Goal: Task Accomplishment & Management: Use online tool/utility

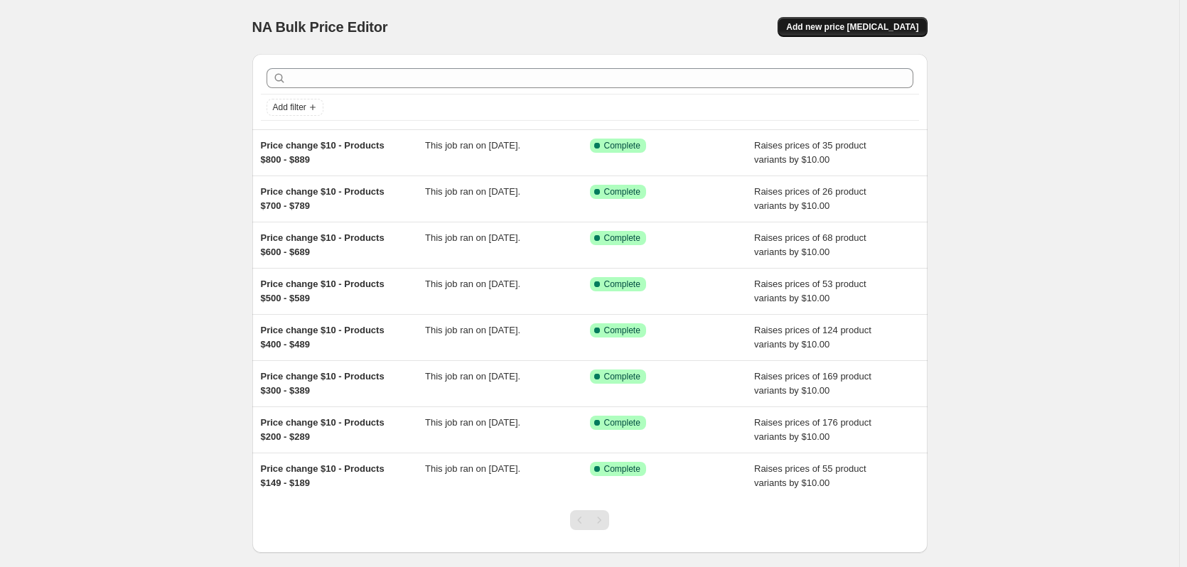
click at [873, 22] on span "Add new price [MEDICAL_DATA]" at bounding box center [852, 26] width 132 height 11
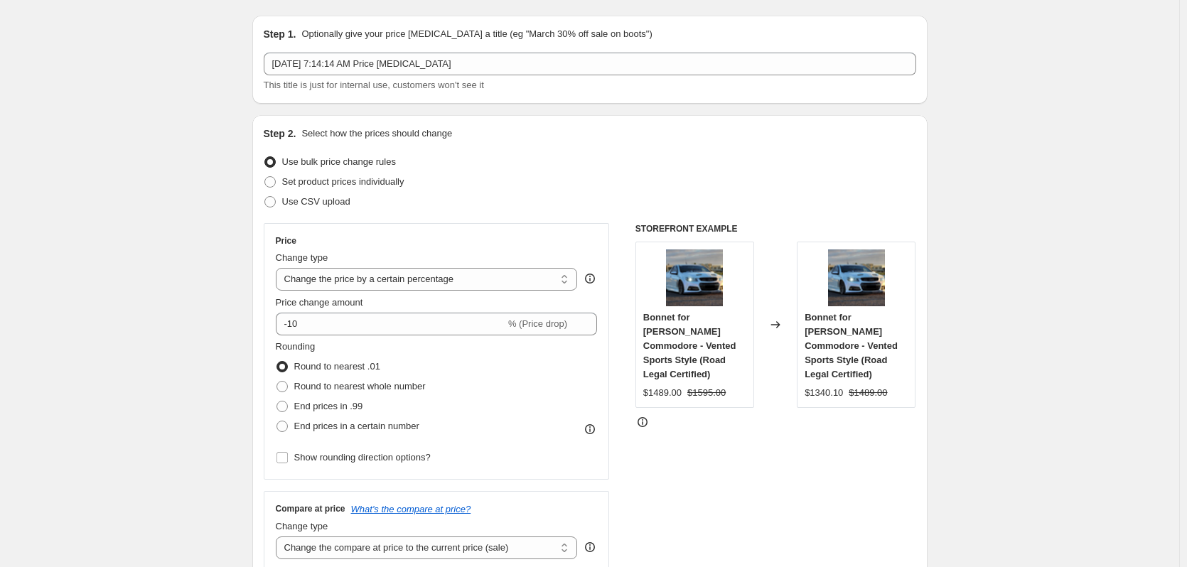
scroll to position [71, 0]
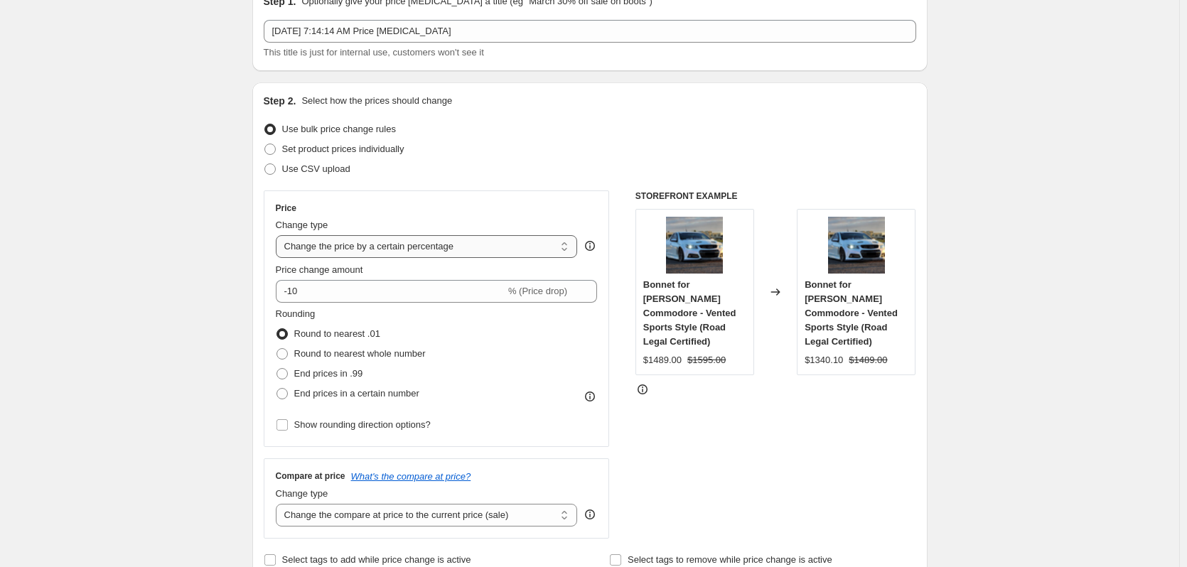
click at [531, 246] on select "Change the price to a certain amount Change the price by a certain amount Chang…" at bounding box center [427, 246] width 302 height 23
select select "by"
click at [279, 235] on select "Change the price to a certain amount Change the price by a certain amount Chang…" at bounding box center [427, 246] width 302 height 23
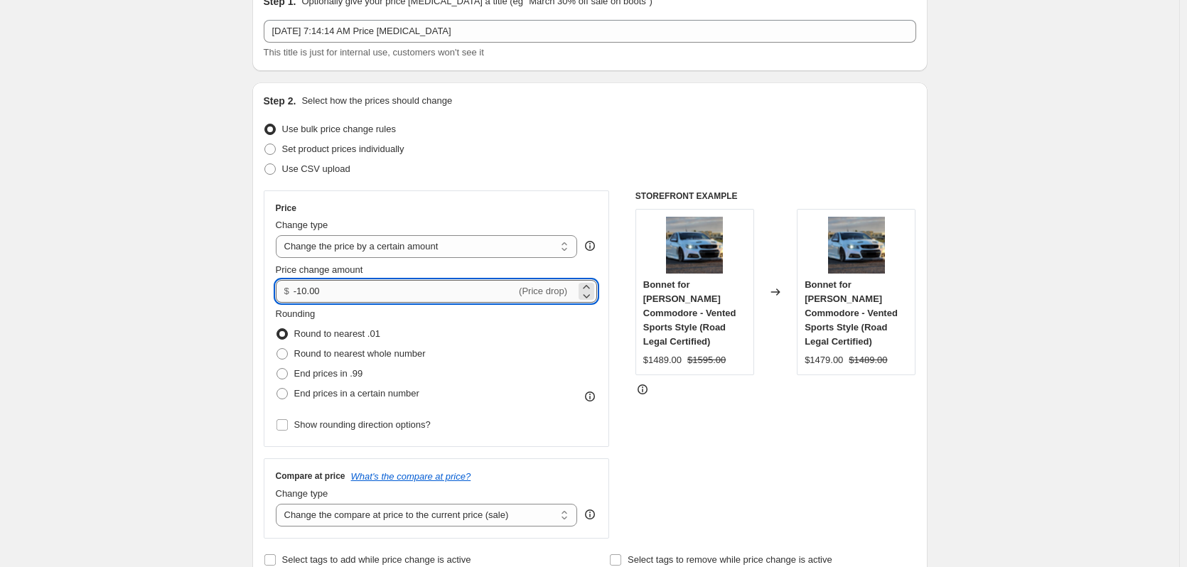
click at [322, 288] on input "-10.00" at bounding box center [404, 291] width 222 height 23
click at [589, 286] on icon at bounding box center [586, 287] width 6 height 4
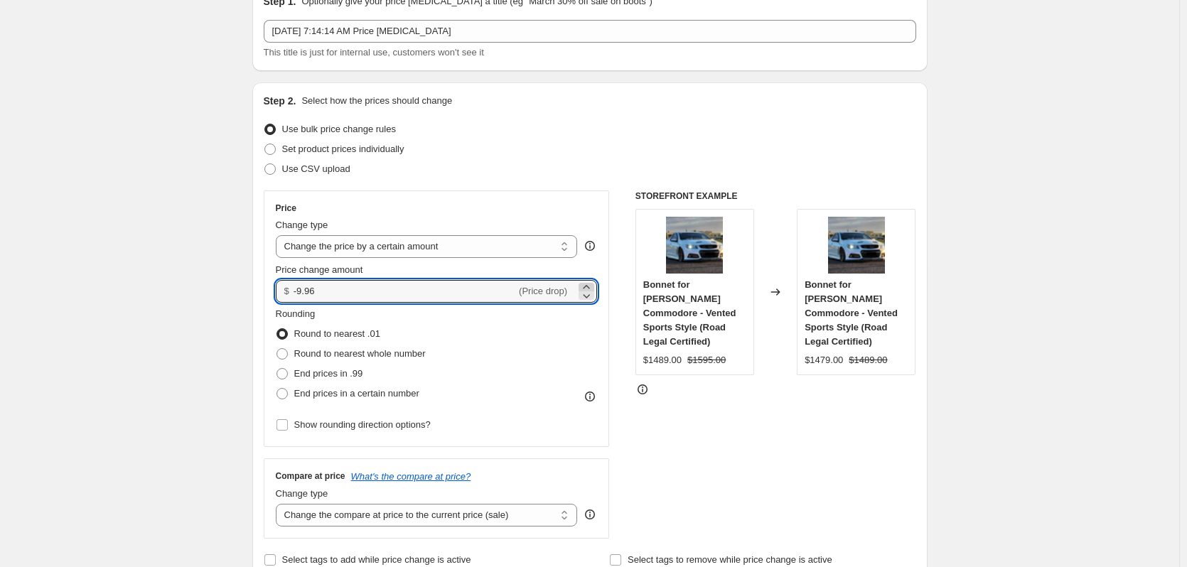
click at [589, 286] on icon at bounding box center [586, 287] width 6 height 4
drag, startPoint x: 328, startPoint y: 292, endPoint x: 287, endPoint y: 294, distance: 41.3
click at [287, 294] on div "$ -9.93 (Price drop)" at bounding box center [437, 291] width 322 height 23
type input "10.00"
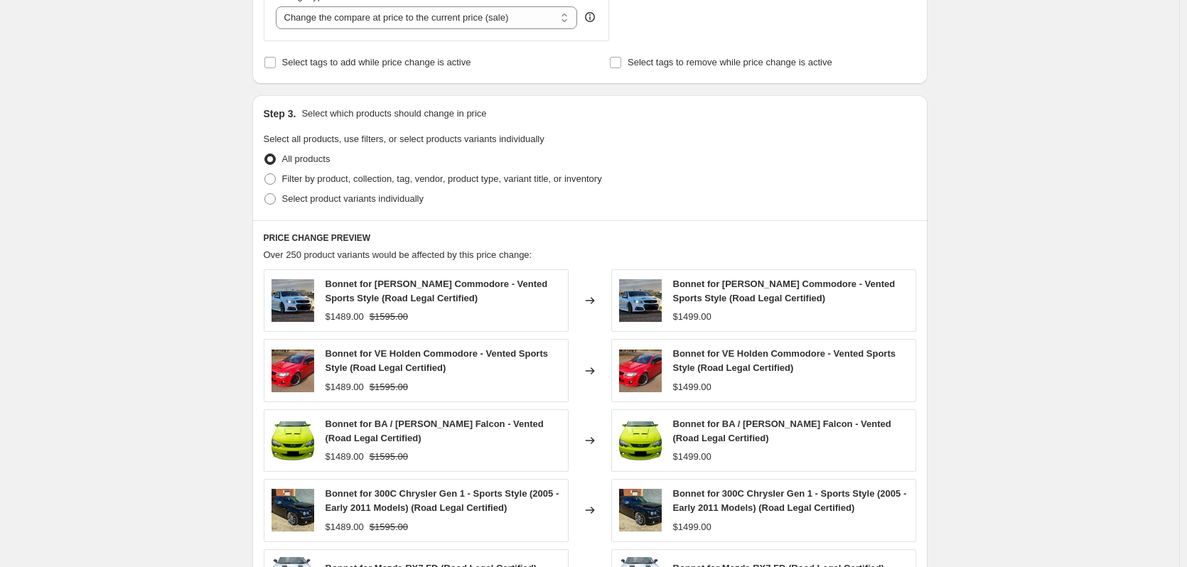
scroll to position [497, 0]
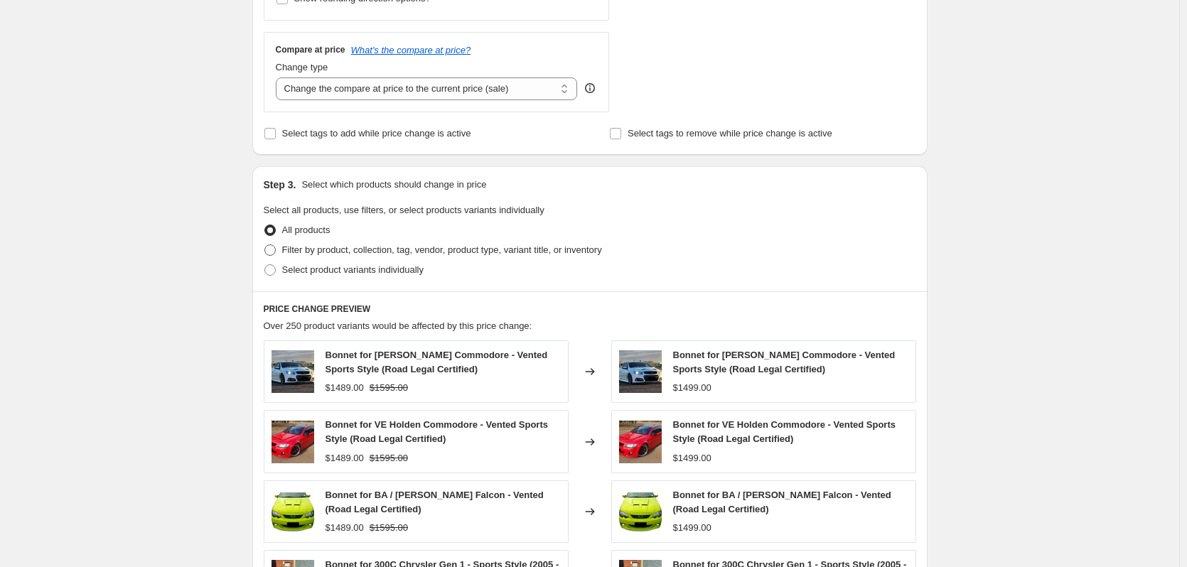
click at [274, 252] on span at bounding box center [269, 249] width 11 height 11
click at [265, 245] on input "Filter by product, collection, tag, vendor, product type, variant title, or inv…" at bounding box center [264, 244] width 1 height 1
radio input "true"
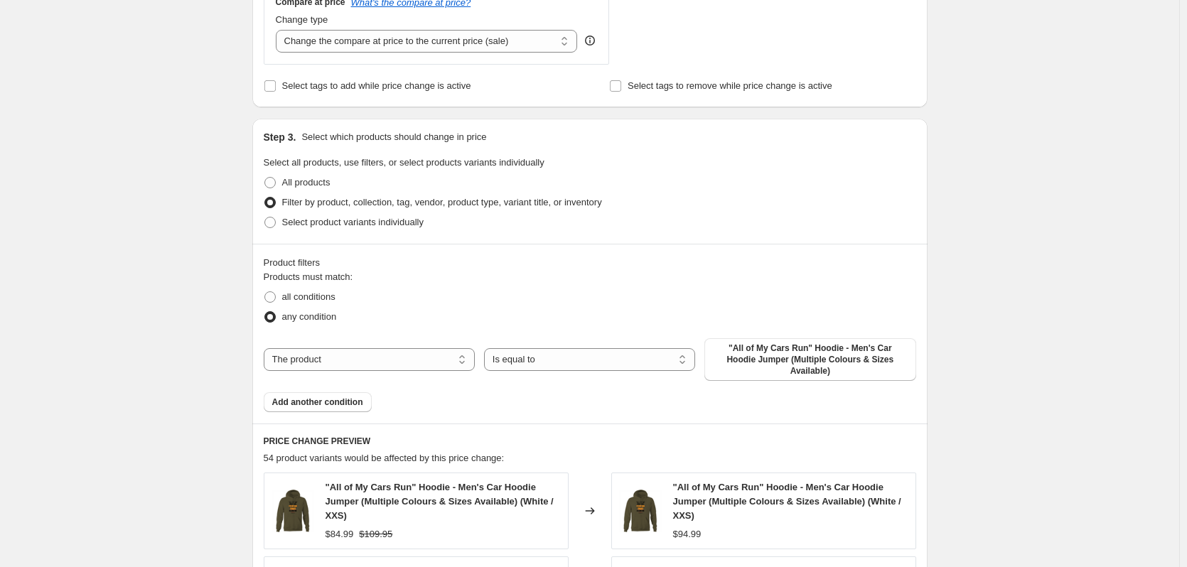
scroll to position [568, 0]
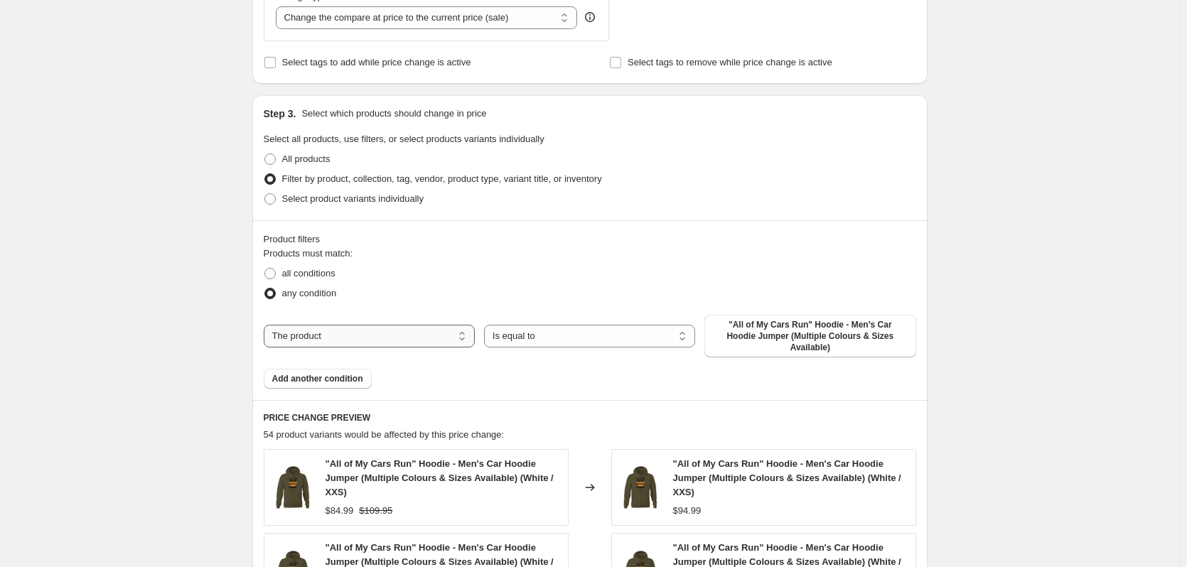
click at [428, 333] on select "The product The product's collection The product's tag The product's vendor The…" at bounding box center [369, 336] width 211 height 23
select select "tag"
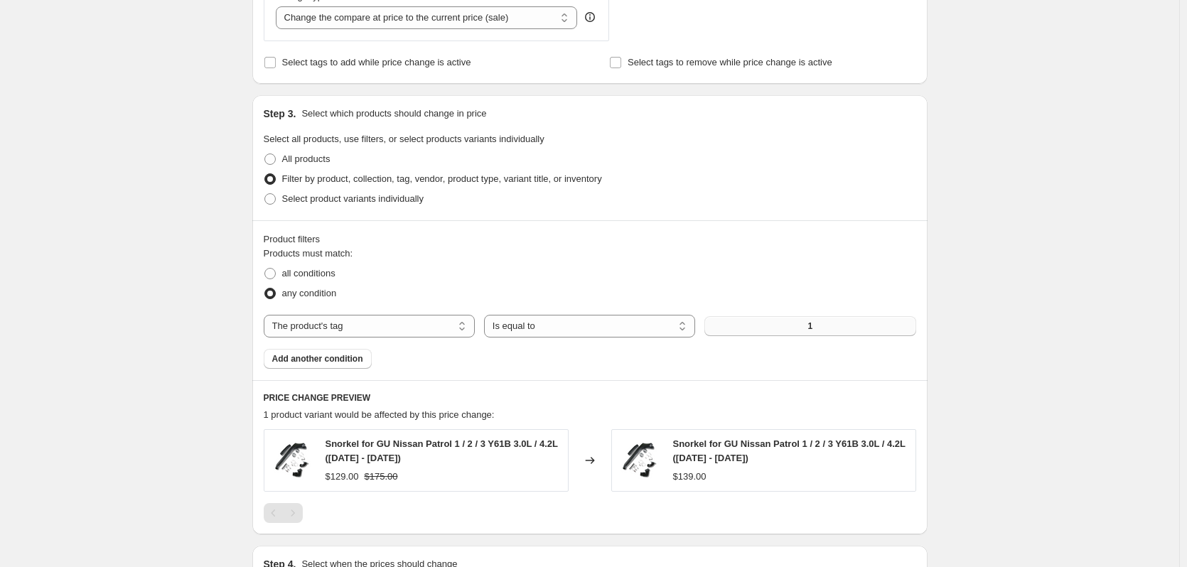
click at [792, 328] on button "1" at bounding box center [809, 326] width 211 height 20
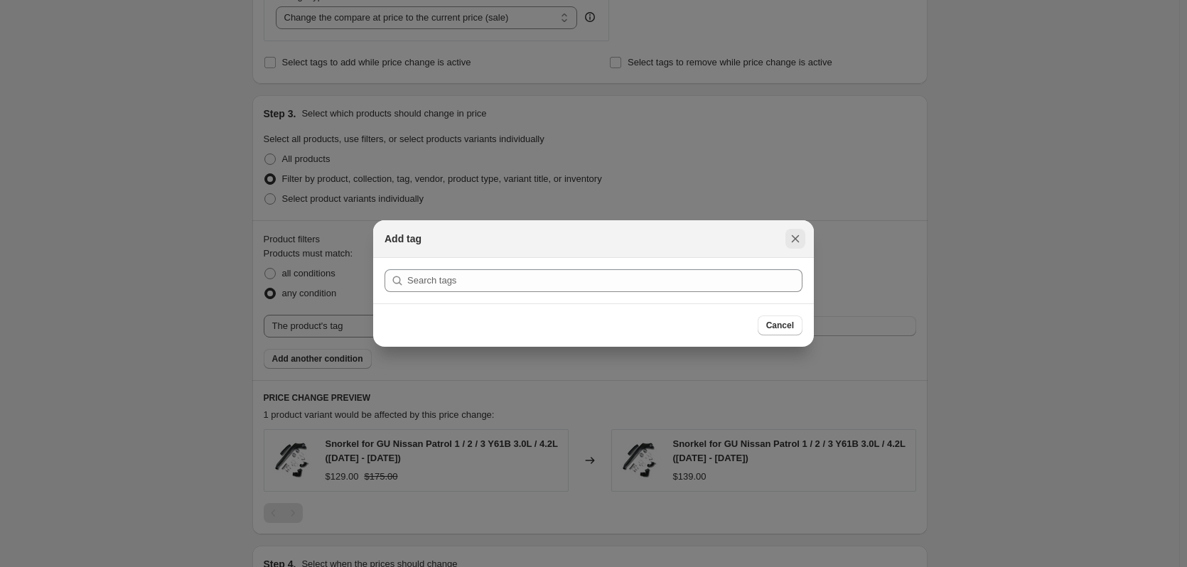
click at [794, 237] on icon "Close" at bounding box center [796, 239] width 8 height 8
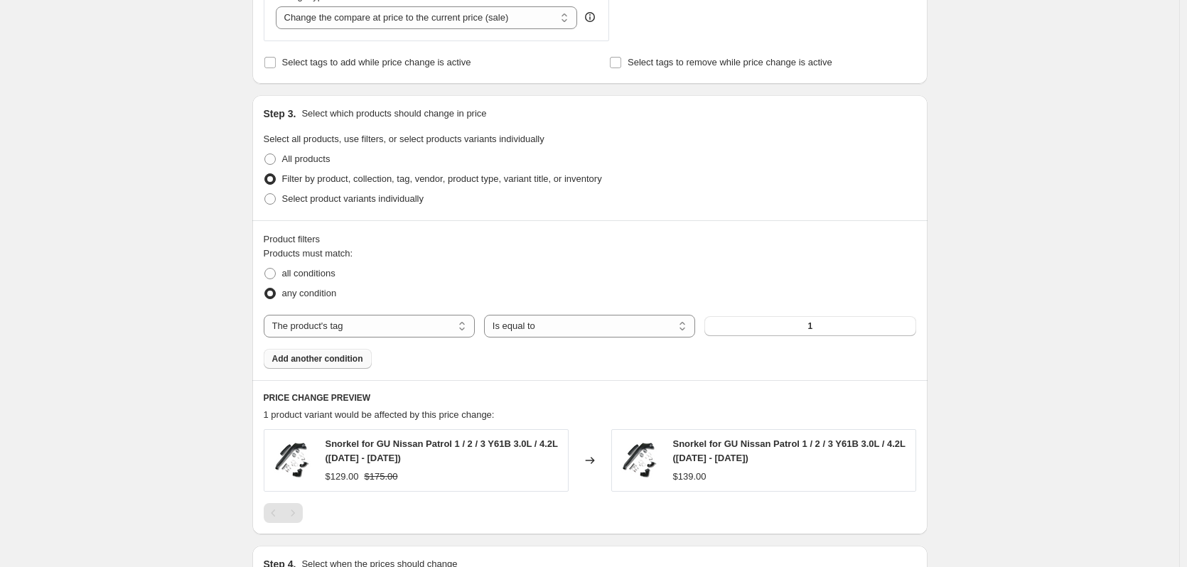
click at [335, 362] on span "Add another condition" at bounding box center [317, 358] width 91 height 11
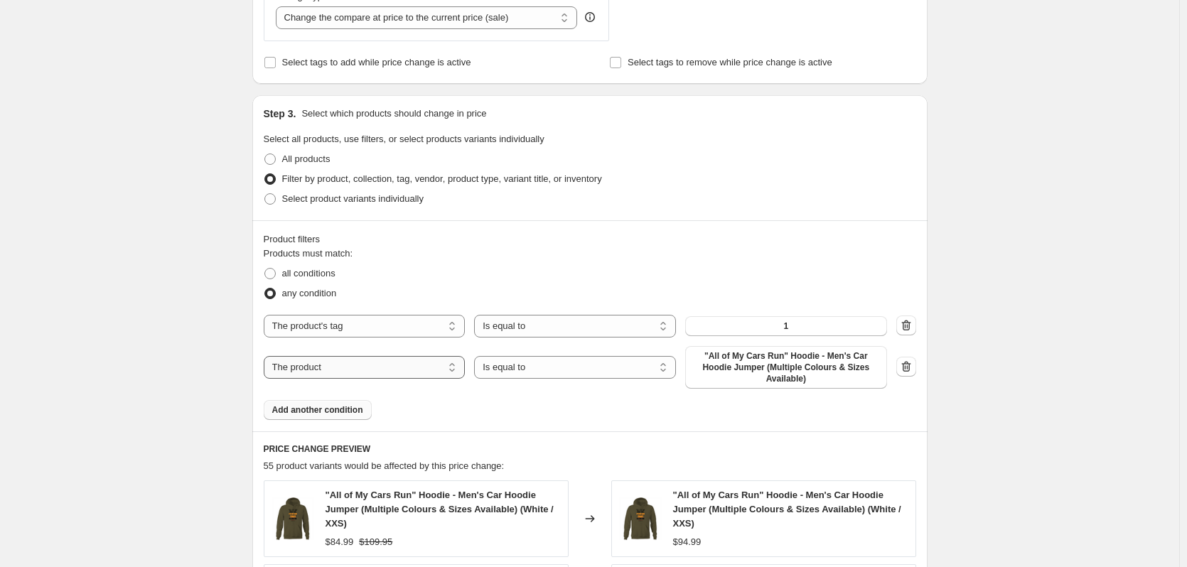
click at [451, 369] on select "The product The product's collection The product's tag The product's vendor The…" at bounding box center [365, 367] width 202 height 23
click at [229, 374] on div "Create new price [MEDICAL_DATA]. This page is ready Create new price [MEDICAL_D…" at bounding box center [589, 294] width 1179 height 1725
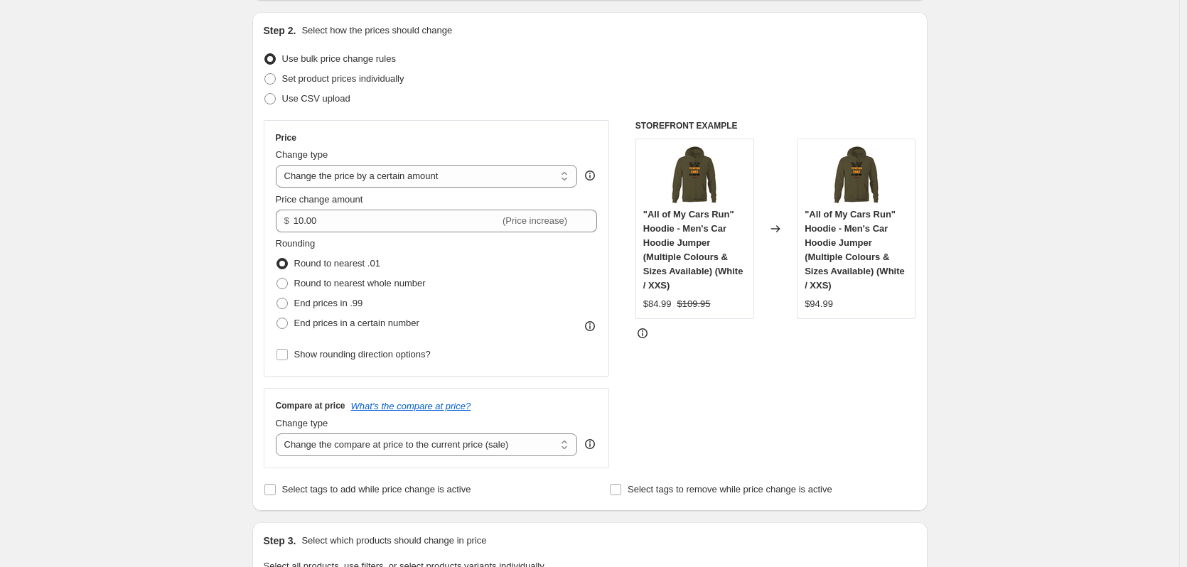
scroll to position [142, 0]
click at [283, 355] on input "Show rounding direction options?" at bounding box center [281, 353] width 11 height 11
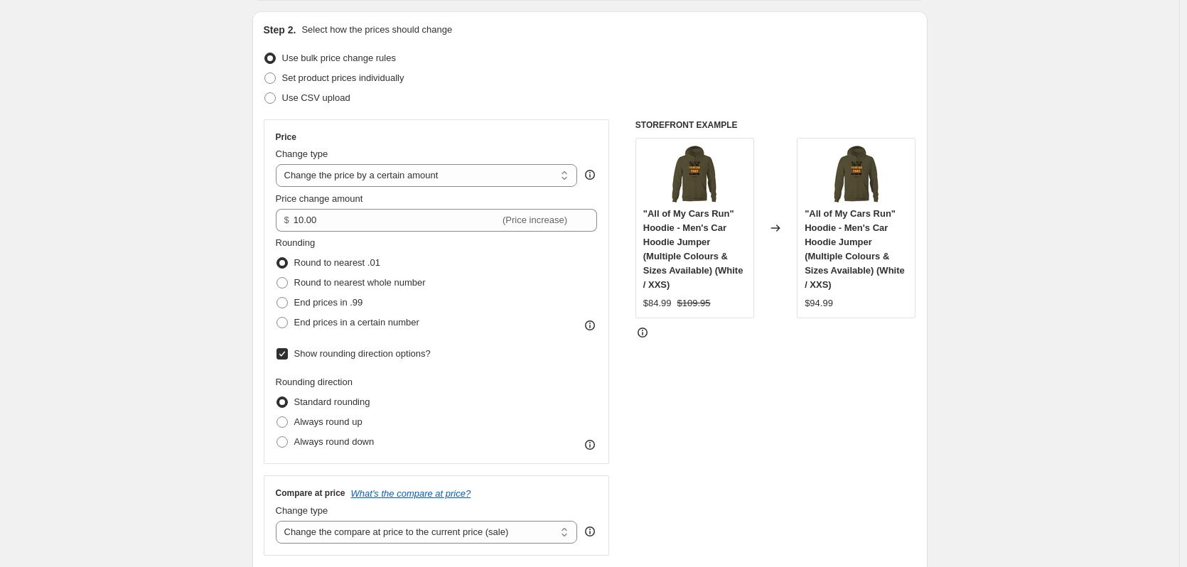
click at [284, 355] on input "Show rounding direction options?" at bounding box center [281, 353] width 11 height 11
checkbox input "false"
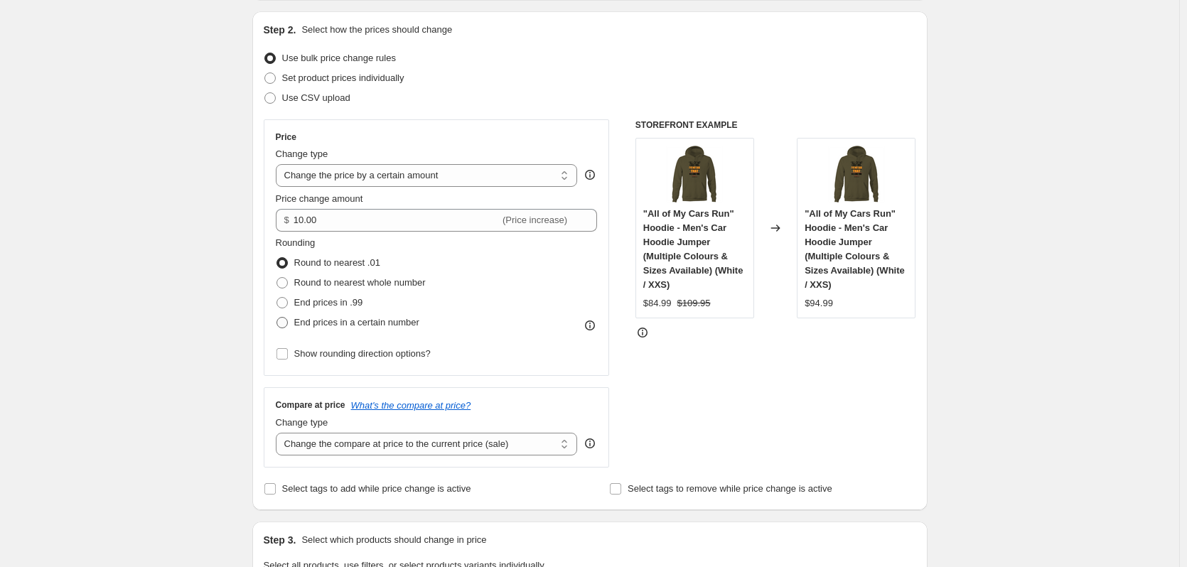
click at [284, 324] on span at bounding box center [281, 322] width 11 height 11
click at [277, 318] on input "End prices in a certain number" at bounding box center [276, 317] width 1 height 1
radio input "true"
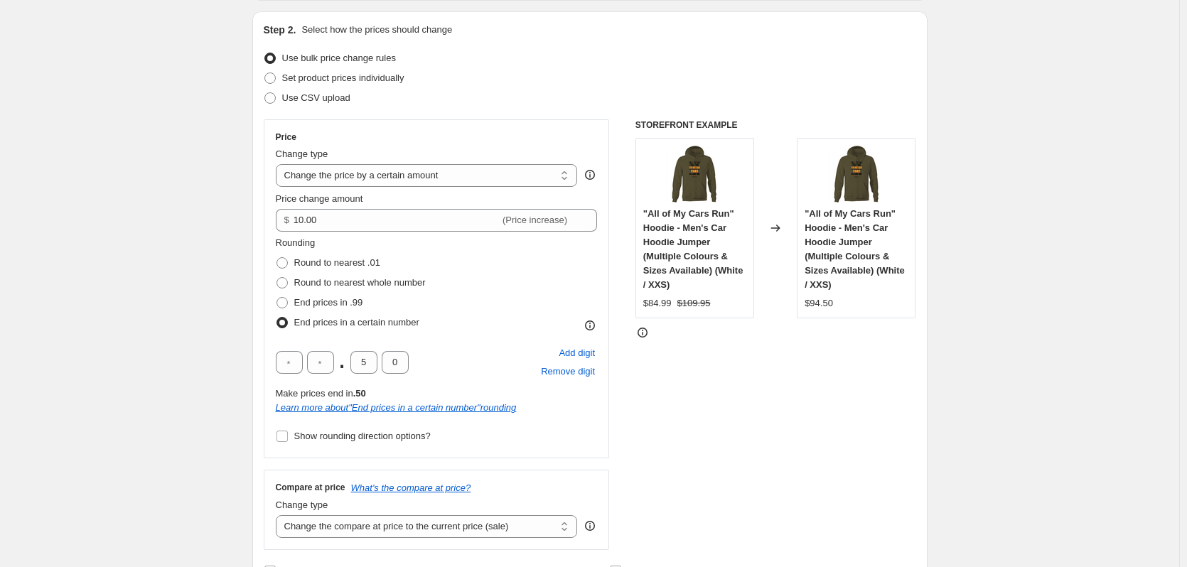
click at [284, 324] on span at bounding box center [281, 322] width 11 height 11
click at [277, 318] on input "End prices in a certain number" at bounding box center [276, 317] width 1 height 1
click at [286, 282] on span at bounding box center [281, 282] width 11 height 11
click at [277, 278] on input "Round to nearest whole number" at bounding box center [276, 277] width 1 height 1
radio input "true"
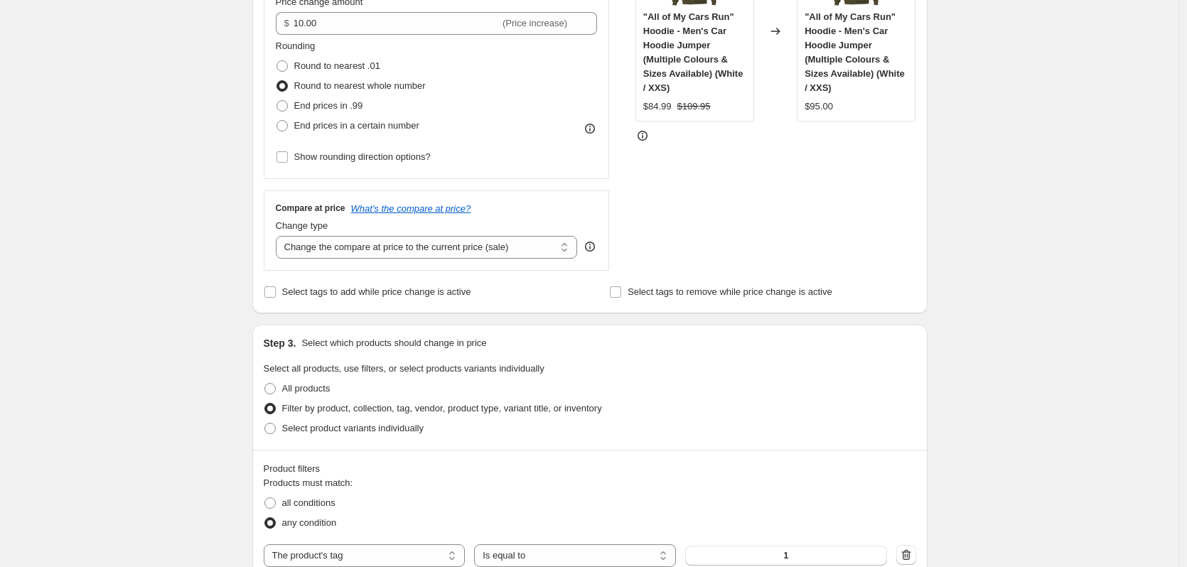
scroll to position [355, 0]
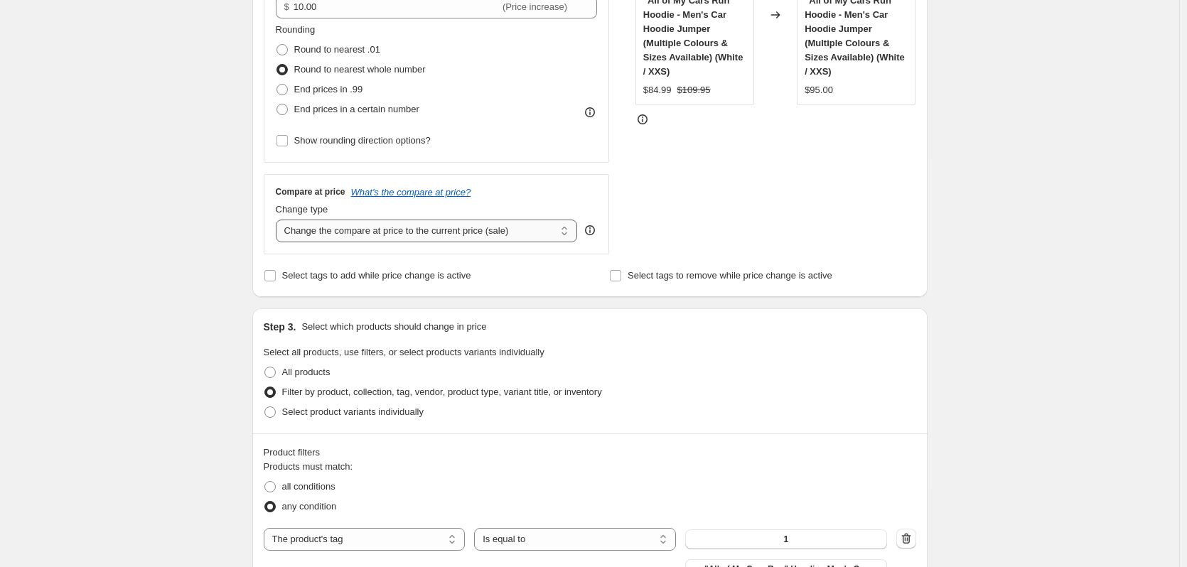
click at [560, 232] on select "Change the compare at price to the current price (sale) Change the compare at p…" at bounding box center [427, 231] width 302 height 23
select select "no_change"
click at [279, 220] on select "Change the compare at price to the current price (sale) Change the compare at p…" at bounding box center [427, 231] width 302 height 23
click at [226, 275] on div "Create new price [MEDICAL_DATA]. This page is ready Create new price [MEDICAL_D…" at bounding box center [589, 507] width 1179 height 1725
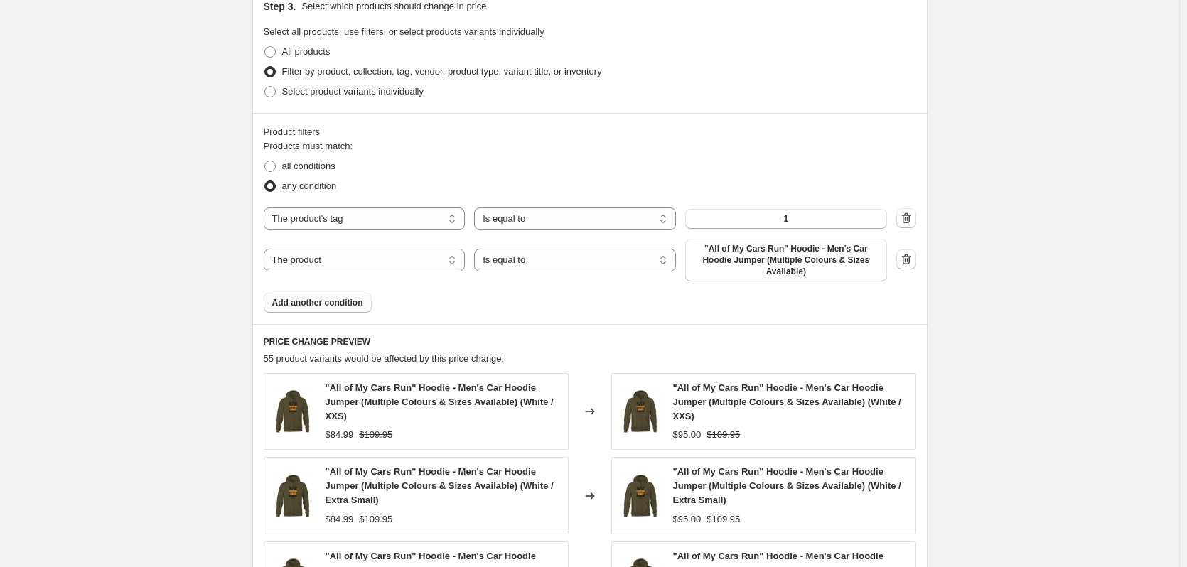
scroll to position [711, 0]
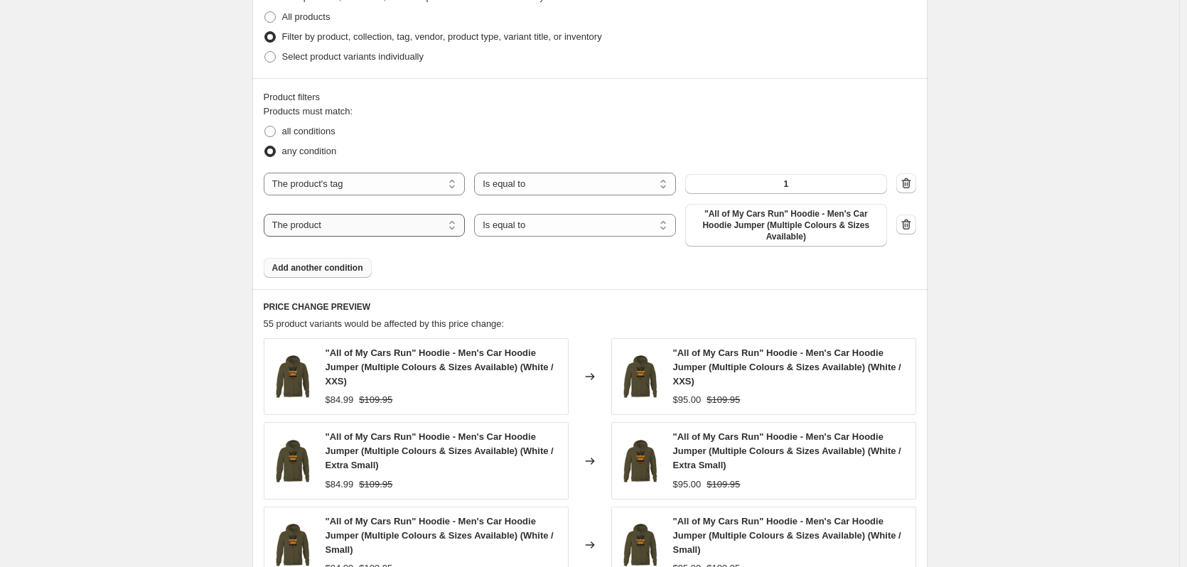
click at [449, 228] on select "The product The product's collection The product's tag The product's vendor The…" at bounding box center [365, 225] width 202 height 23
click at [212, 233] on div "Create new price [MEDICAL_DATA]. This page is ready Create new price [MEDICAL_D…" at bounding box center [589, 151] width 1179 height 1725
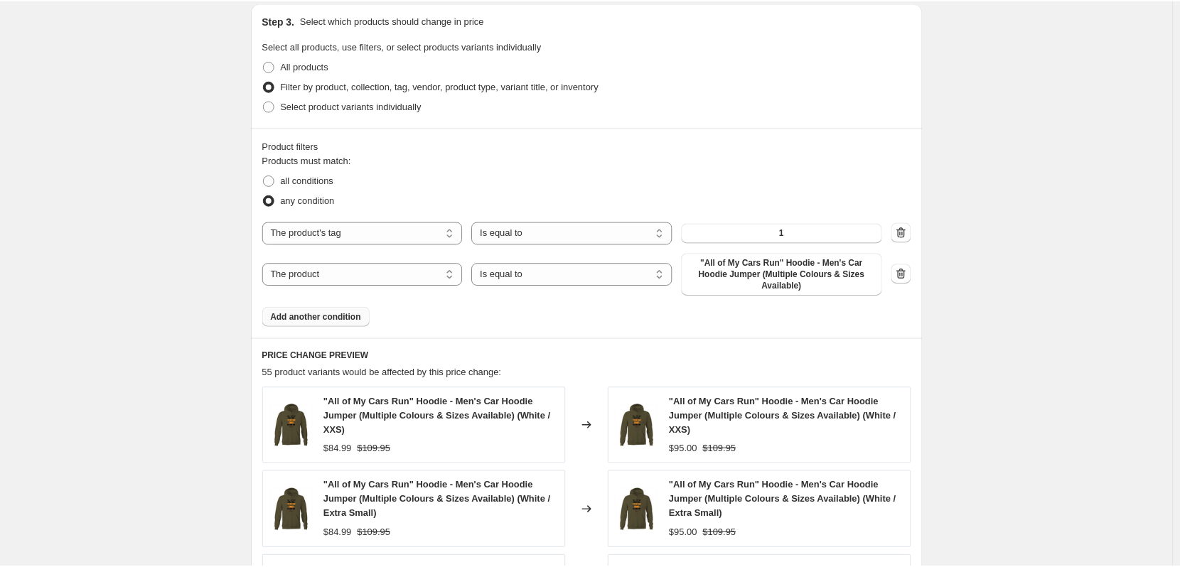
scroll to position [639, 0]
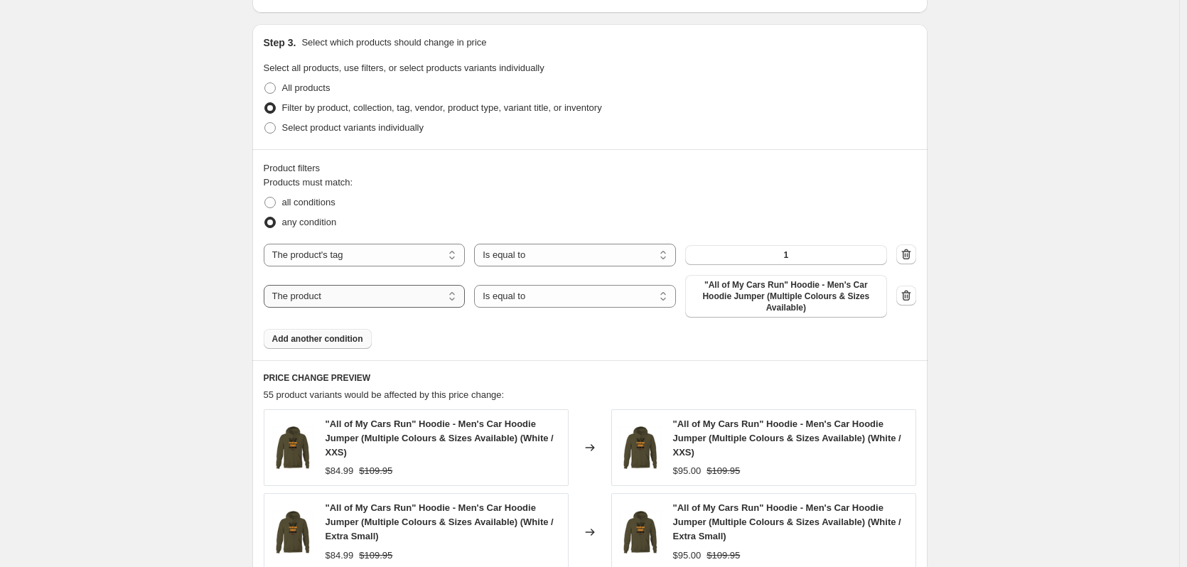
click at [441, 294] on select "The product The product's collection The product's tag The product's vendor The…" at bounding box center [365, 296] width 202 height 23
select select "collection"
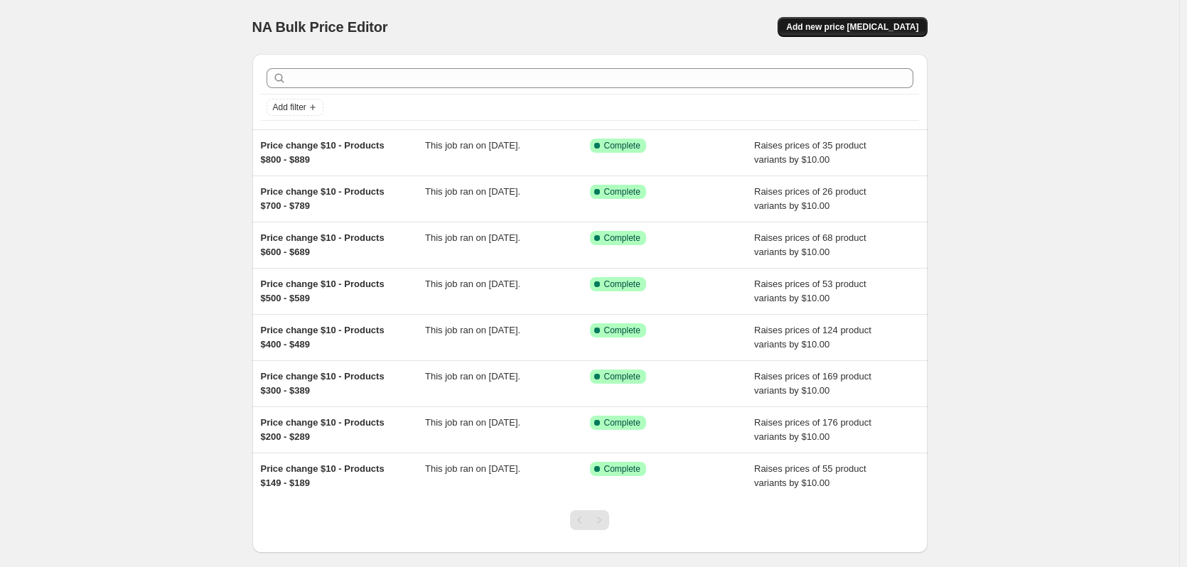
click at [856, 23] on span "Add new price [MEDICAL_DATA]" at bounding box center [852, 26] width 132 height 11
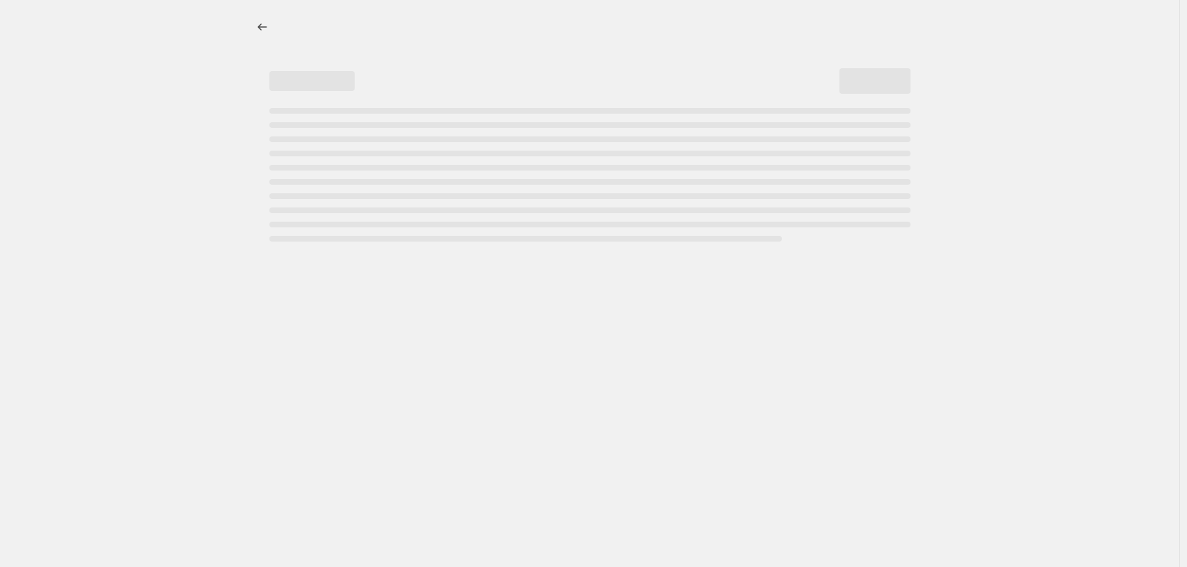
select select "percentage"
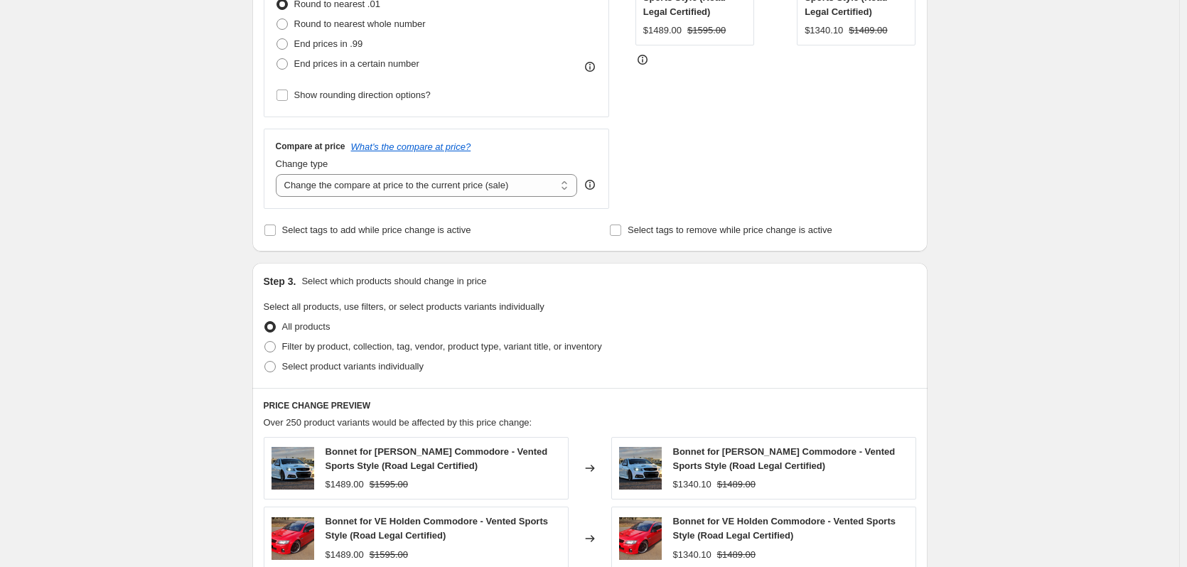
scroll to position [497, 0]
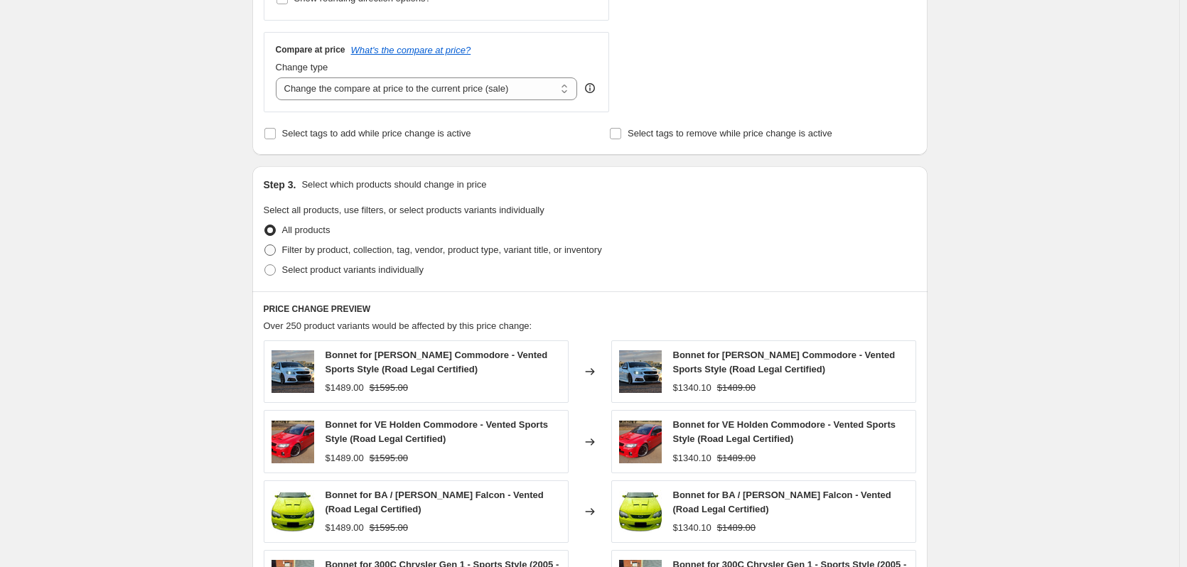
click at [272, 251] on span at bounding box center [269, 249] width 11 height 11
click at [265, 245] on input "Filter by product, collection, tag, vendor, product type, variant title, or inv…" at bounding box center [264, 244] width 1 height 1
radio input "true"
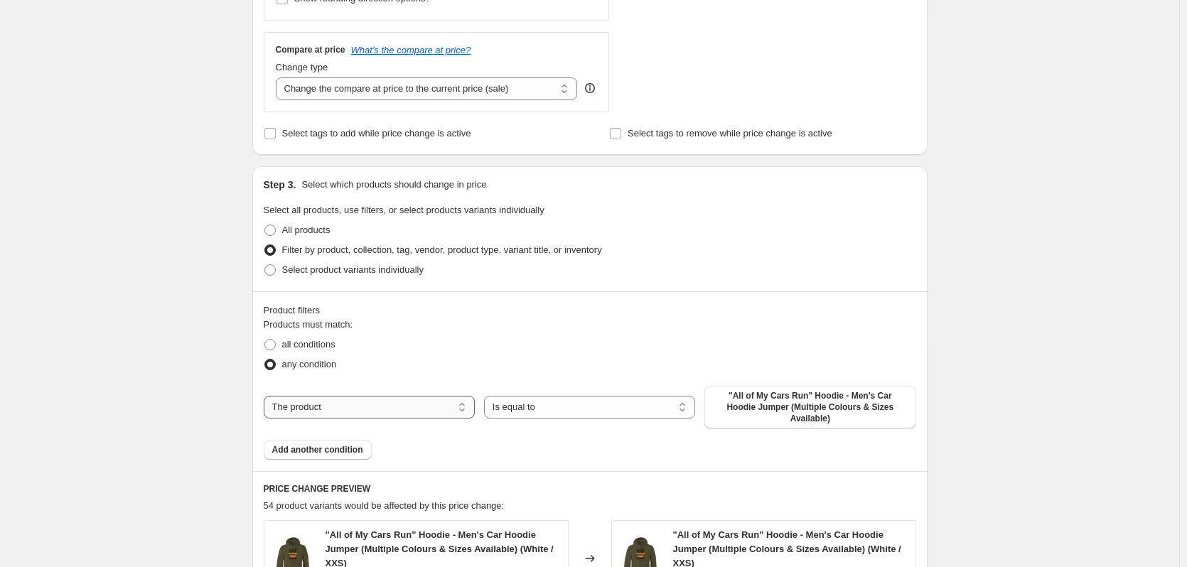
click at [452, 402] on select "The product The product's collection The product's tag The product's vendor The…" at bounding box center [369, 407] width 211 height 23
select select "collection"
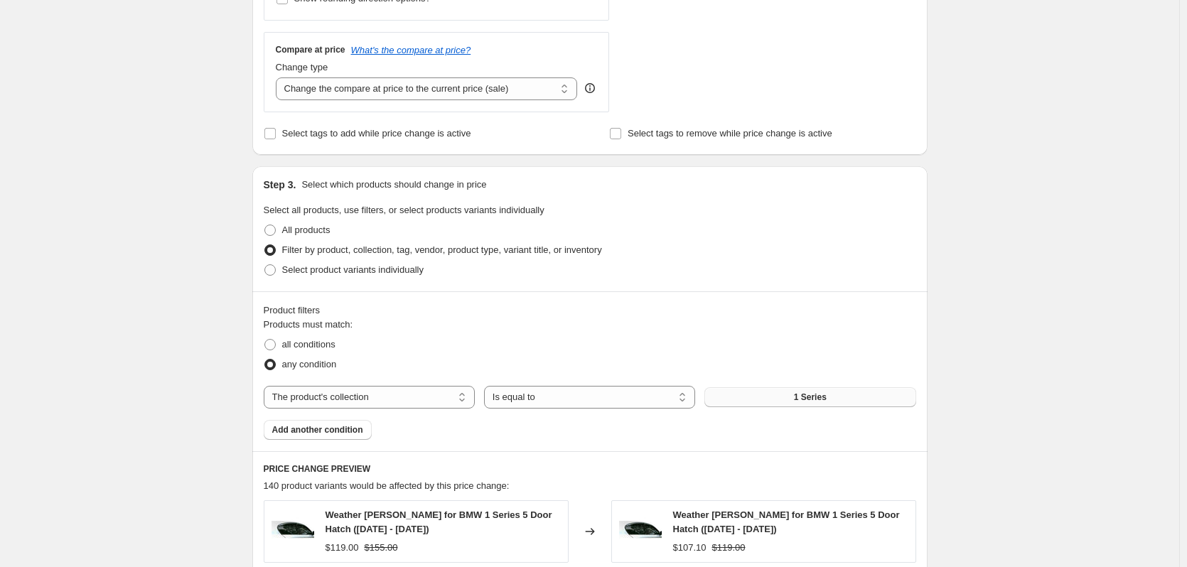
click at [796, 400] on button "1 Series" at bounding box center [809, 397] width 211 height 20
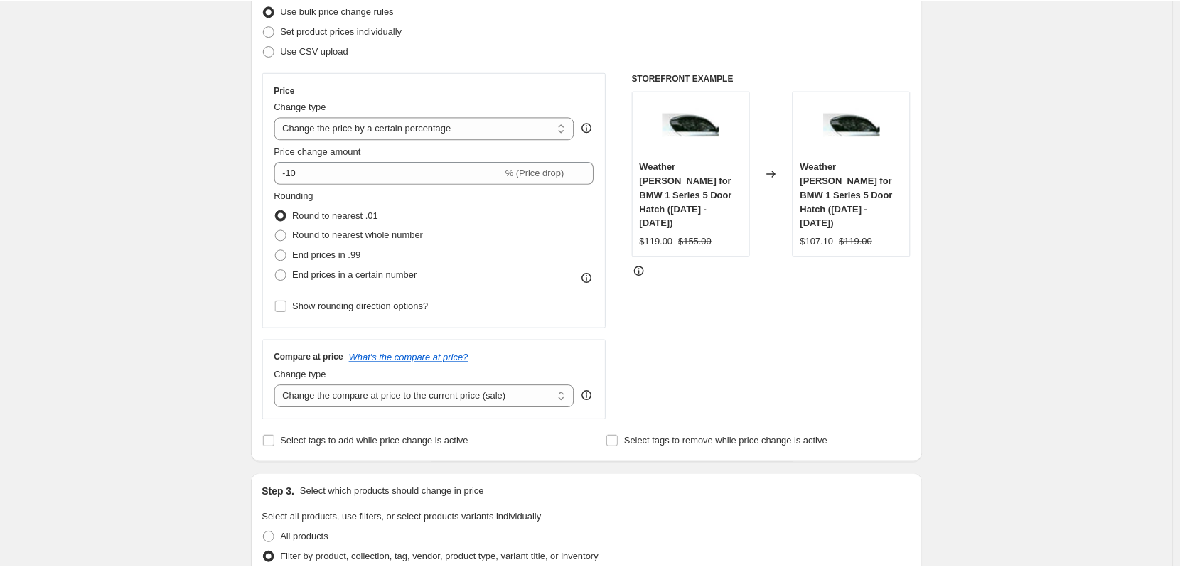
scroll to position [0, 0]
